Goal: Transaction & Acquisition: Purchase product/service

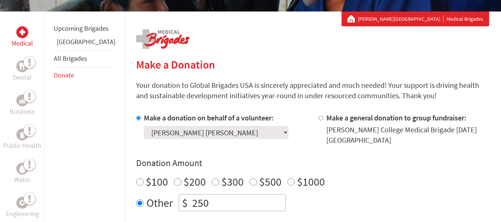
scroll to position [127, 0]
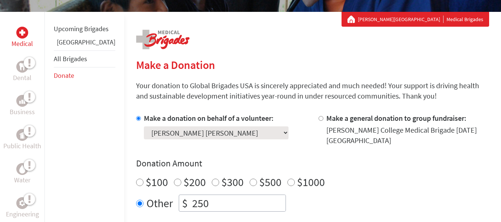
click at [209, 136] on select "Select a volunteer... [PERSON_NAME] De La [PERSON_NAME] Ama [PERSON_NAME] [PERS…" at bounding box center [216, 133] width 145 height 13
click at [260, 131] on div "Make a donation on behalf of a volunteer: Select a volunteer... [PERSON_NAME] D…" at bounding box center [221, 129] width 171 height 33
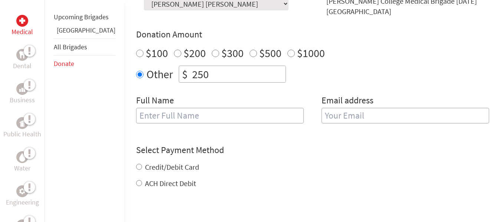
scroll to position [256, 0]
click at [242, 117] on input "text" at bounding box center [220, 116] width 168 height 16
type input "[PERSON_NAME] [PERSON_NAME]"
click at [364, 116] on input "email" at bounding box center [406, 116] width 168 height 16
type input "[EMAIL_ADDRESS][PERSON_NAME][DOMAIN_NAME]"
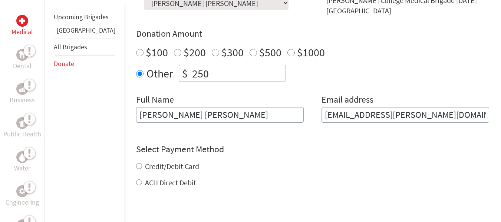
scroll to position [301, 0]
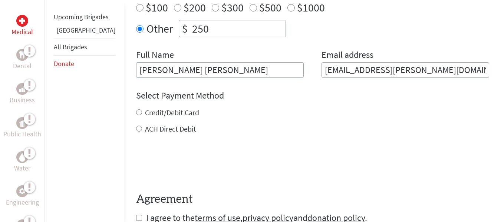
click at [136, 113] on div "Credit/Debit Card ACH Direct Debit" at bounding box center [312, 121] width 353 height 27
click at [136, 109] on input "Credit/Debit Card" at bounding box center [139, 112] width 6 height 6
radio input "true"
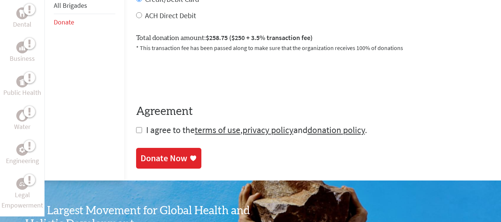
scroll to position [418, 0]
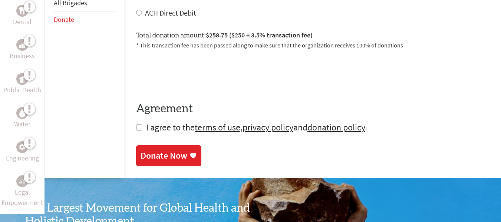
click at [136, 125] on input "checkbox" at bounding box center [139, 128] width 6 height 6
checkbox input "true"
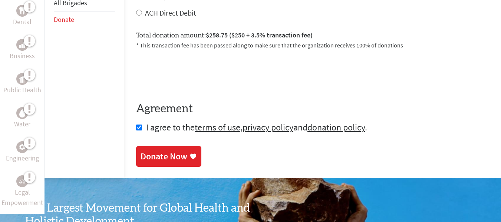
click at [145, 151] on div "Donate Now" at bounding box center [164, 157] width 47 height 12
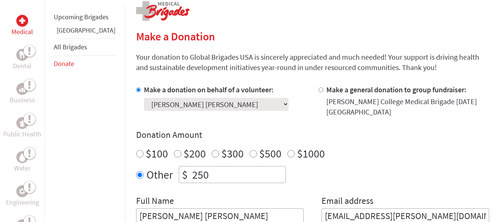
scroll to position [289, 0]
